Goal: Task Accomplishment & Management: Manage account settings

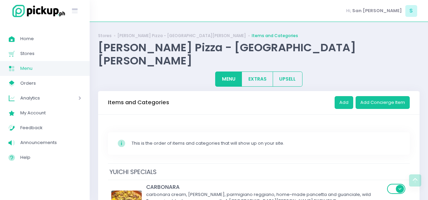
scroll to position [3226, 0]
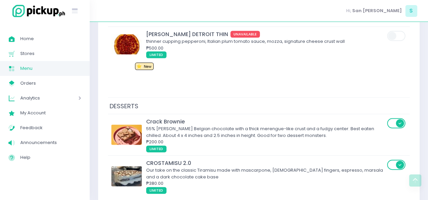
click at [220, 181] on div "₱380.00" at bounding box center [265, 184] width 239 height 7
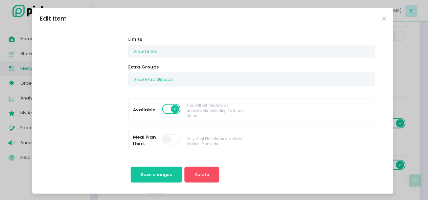
scroll to position [131, 0]
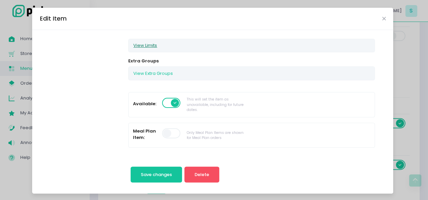
click at [139, 43] on button "View Limits" at bounding box center [144, 45] width 33 height 13
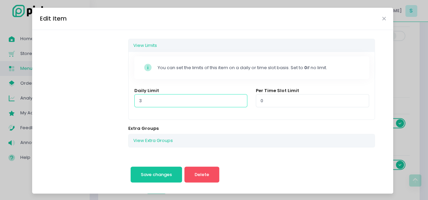
click at [148, 98] on input "3" at bounding box center [190, 100] width 113 height 13
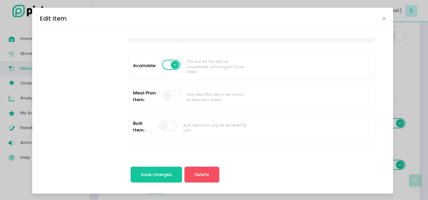
scroll to position [281, 0]
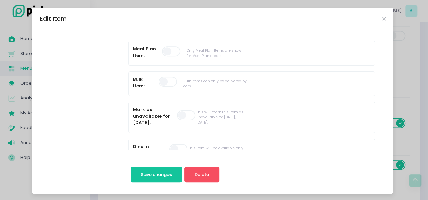
type input "4"
click at [177, 113] on span at bounding box center [186, 116] width 19 height 10
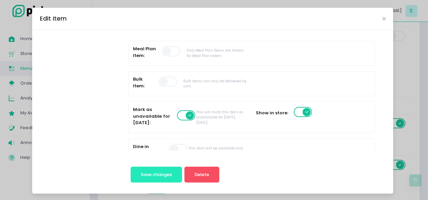
click at [164, 172] on span "Save changes" at bounding box center [156, 175] width 31 height 6
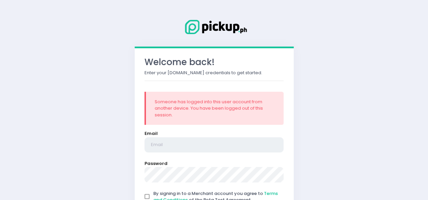
click at [182, 148] on input "email" at bounding box center [213, 146] width 139 height 16
type input "[EMAIL_ADDRESS][DOMAIN_NAME]"
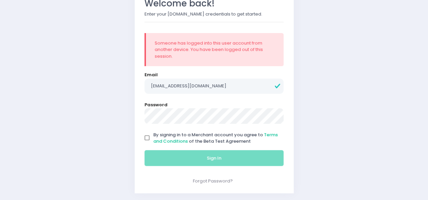
scroll to position [58, 0]
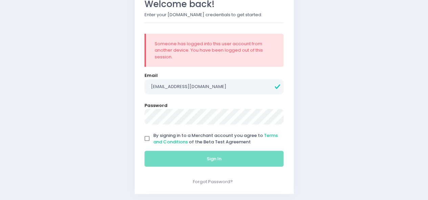
click at [148, 135] on input "By signing in to a Merchant account you agree to Terms and Conditions of the Be…" at bounding box center [147, 139] width 13 height 13
checkbox input "true"
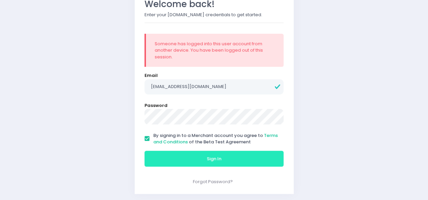
click at [165, 156] on button "Sign In" at bounding box center [213, 159] width 139 height 16
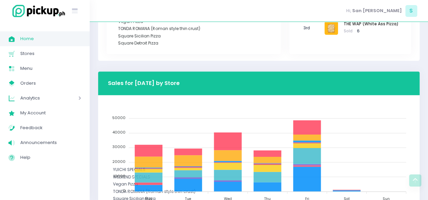
scroll to position [336, 0]
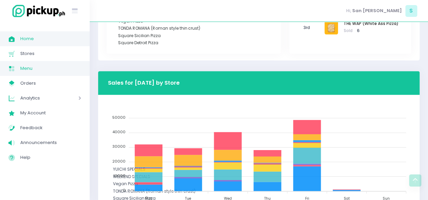
click at [44, 70] on span "Menu" at bounding box center [50, 68] width 61 height 9
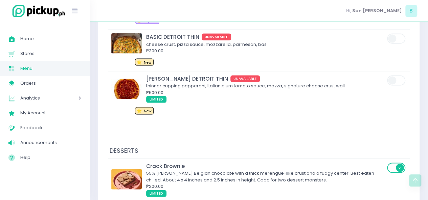
scroll to position [3182, 0]
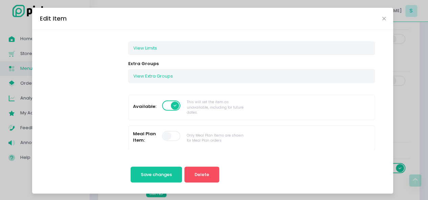
scroll to position [127, 0]
click at [145, 48] on button "View Limits" at bounding box center [144, 49] width 33 height 13
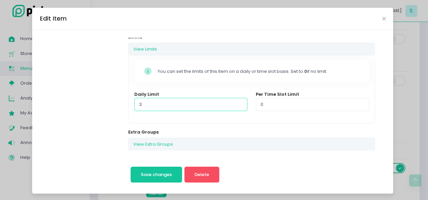
click at [153, 101] on input "3" at bounding box center [190, 104] width 113 height 13
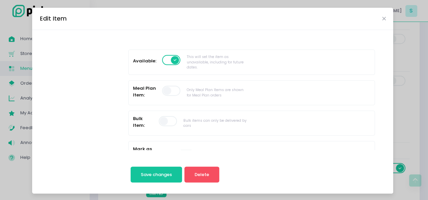
scroll to position [289, 0]
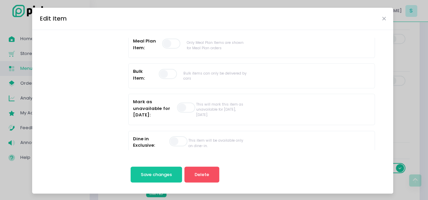
type input "4"
click at [181, 106] on span at bounding box center [186, 108] width 19 height 10
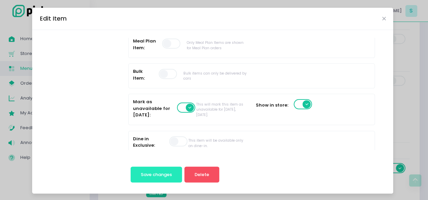
click at [159, 174] on span "Save changes" at bounding box center [156, 175] width 31 height 6
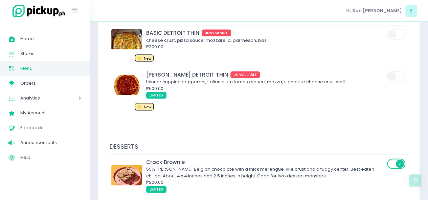
scroll to position [3225, 0]
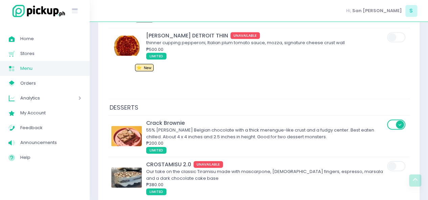
click at [216, 189] on span "LIMITED" at bounding box center [265, 192] width 239 height 7
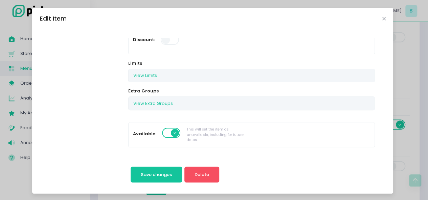
scroll to position [102, 0]
click at [135, 73] on button "View Limits" at bounding box center [144, 75] width 33 height 13
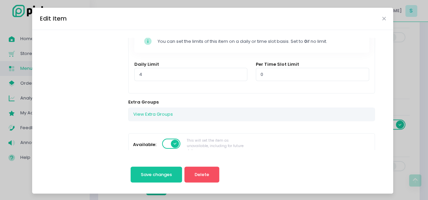
scroll to position [160, 0]
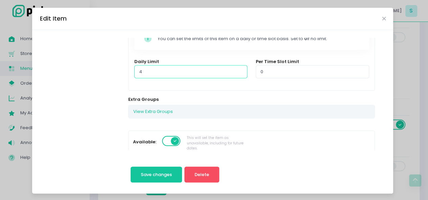
click at [151, 73] on input "4" at bounding box center [190, 71] width 113 height 13
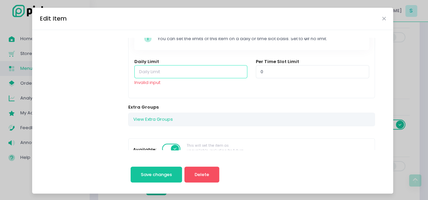
type input "6"
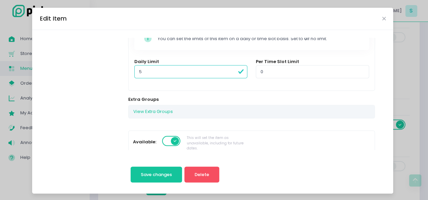
type input "4"
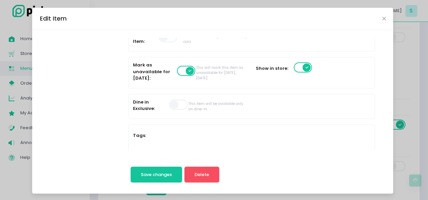
scroll to position [326, 0]
click at [149, 173] on span "Save changes" at bounding box center [156, 175] width 31 height 6
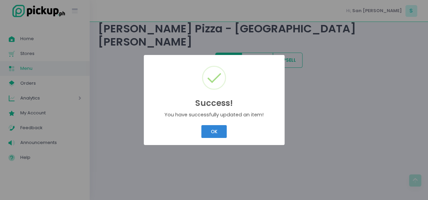
scroll to position [0, 0]
